Goal: Task Accomplishment & Management: Manage account settings

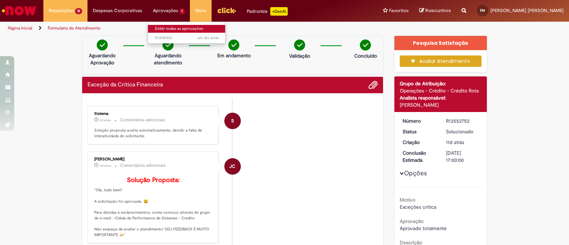
drag, startPoint x: 170, startPoint y: 27, endPoint x: 175, endPoint y: 27, distance: 4.3
click at [170, 27] on link "Exibir todas as aprovações" at bounding box center [187, 29] width 78 height 8
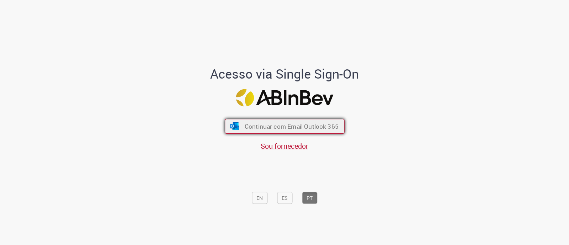
click at [260, 121] on button "Continuar com Email Outlook 365" at bounding box center [285, 126] width 120 height 15
click at [272, 127] on span "Continuar com Email Outlook 365" at bounding box center [291, 126] width 94 height 8
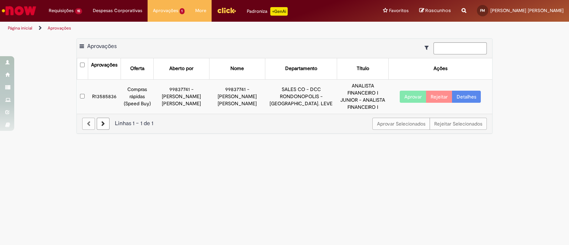
click at [409, 91] on button "Aprovar" at bounding box center [413, 97] width 27 height 12
